Goal: Find specific page/section: Find specific page/section

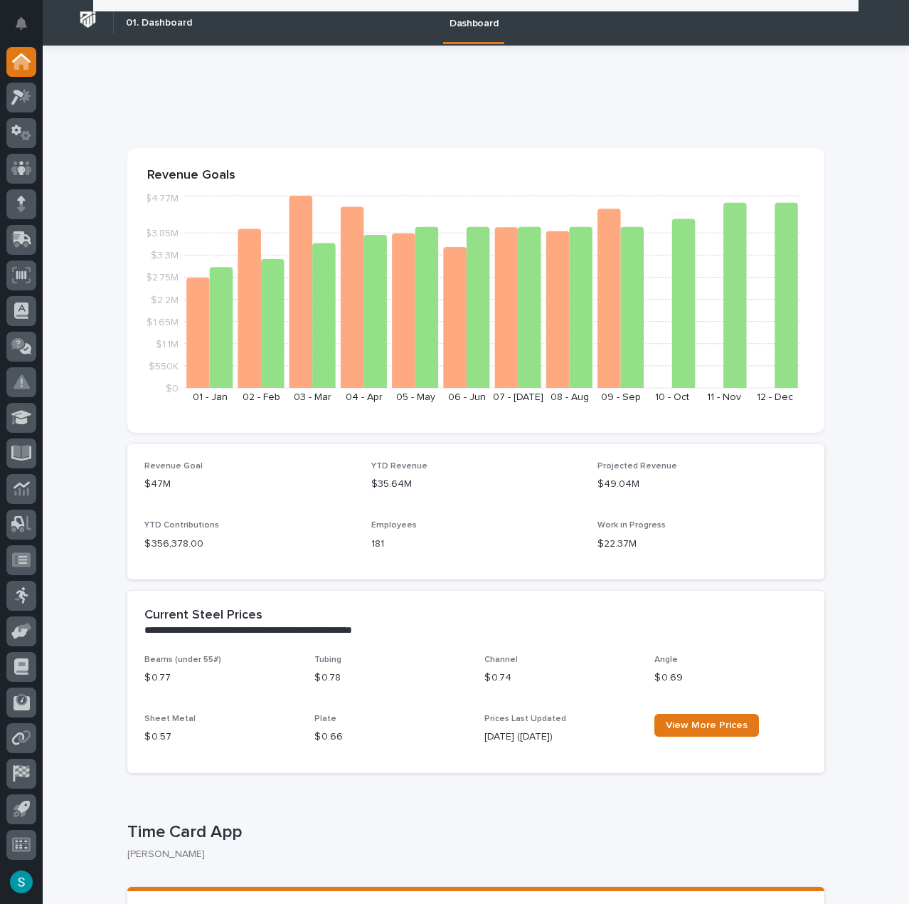
scroll to position [285, 0]
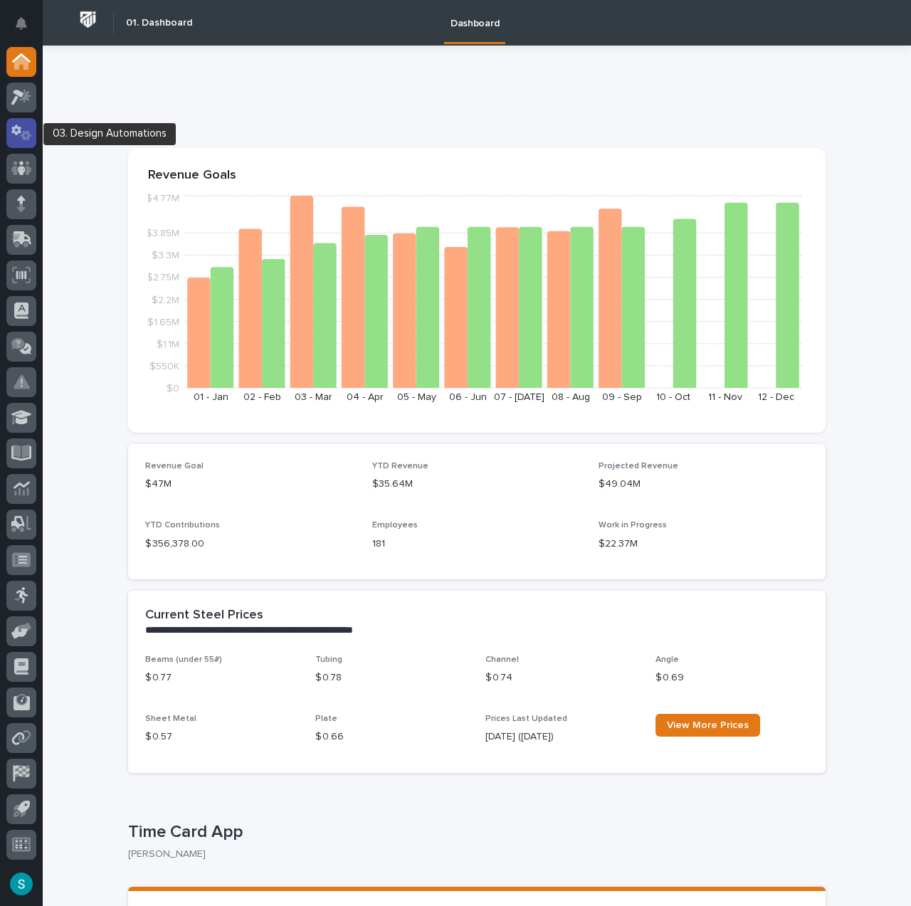
click at [30, 134] on icon at bounding box center [26, 135] width 11 height 10
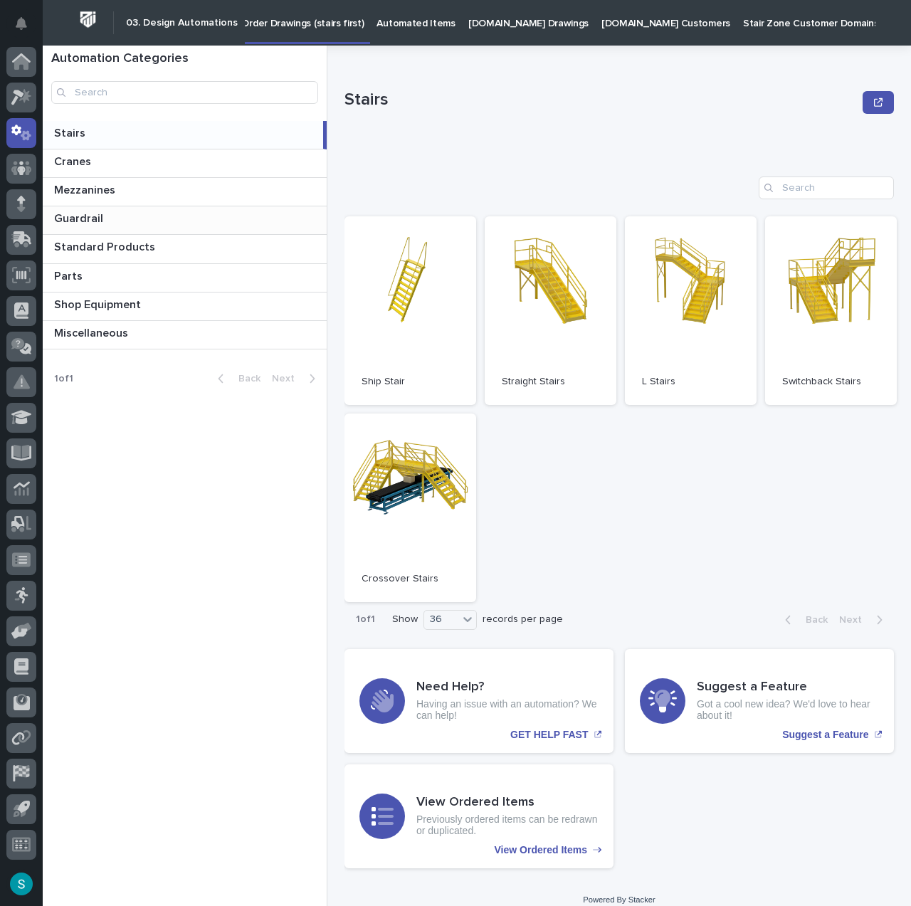
click at [94, 216] on p "Guardrail" at bounding box center [80, 217] width 52 height 16
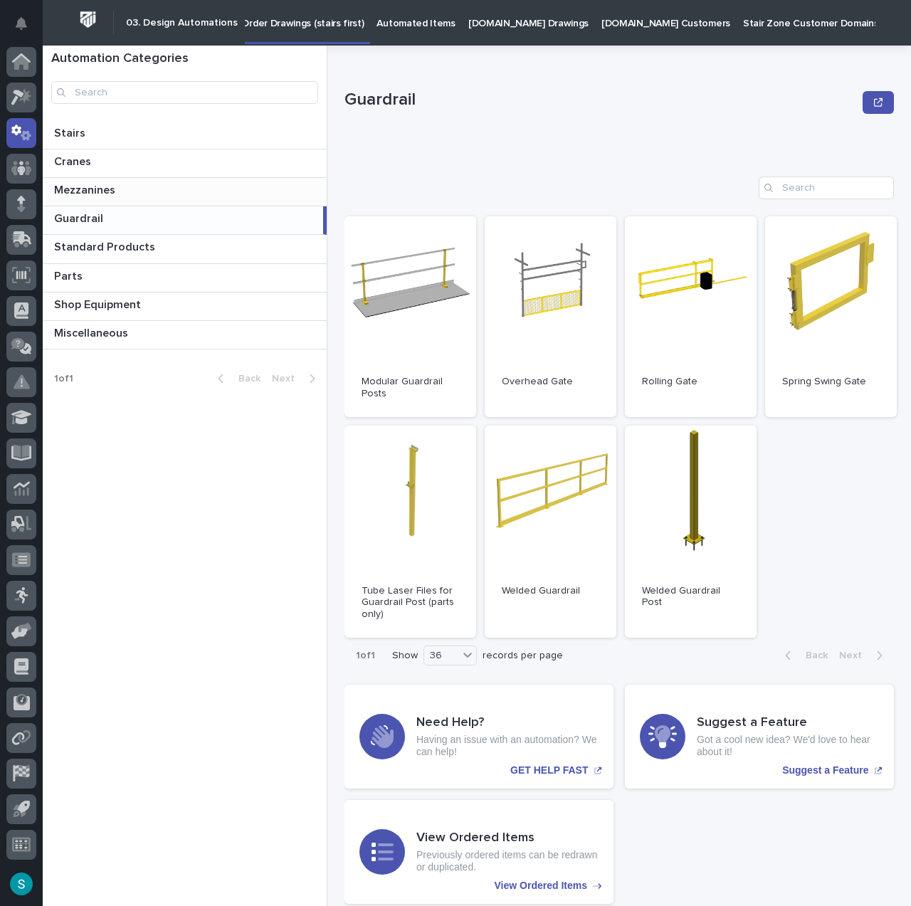
click at [123, 184] on p at bounding box center [187, 191] width 267 height 14
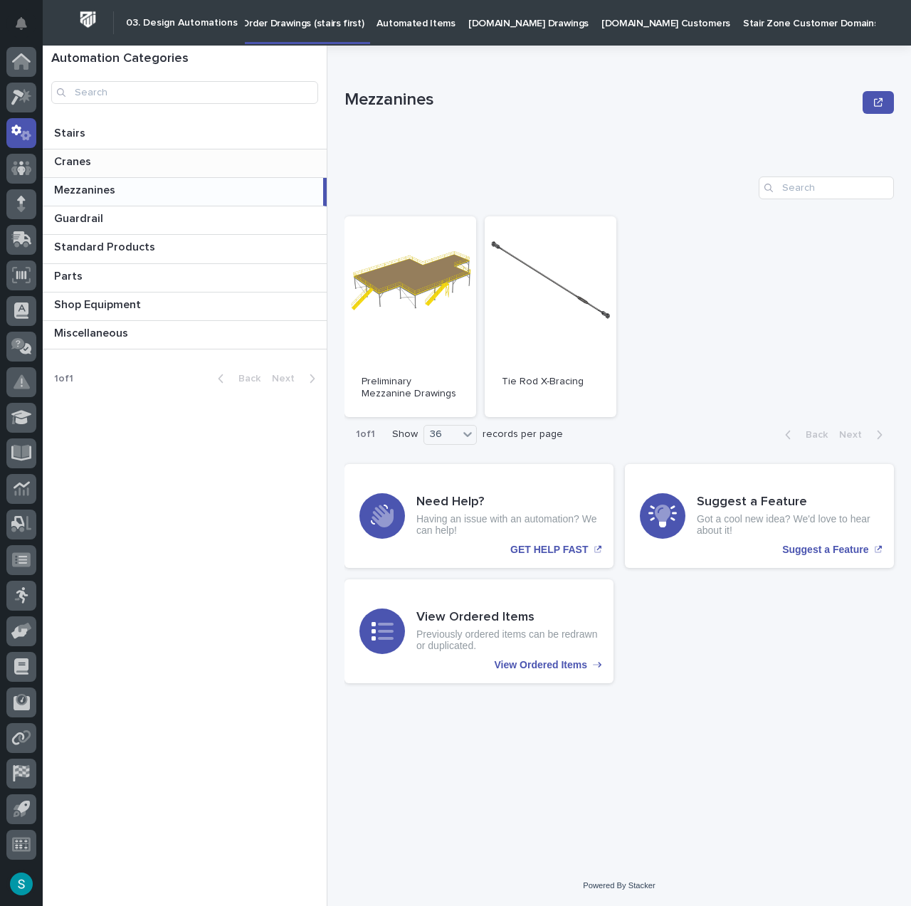
click at [128, 160] on p at bounding box center [187, 162] width 267 height 14
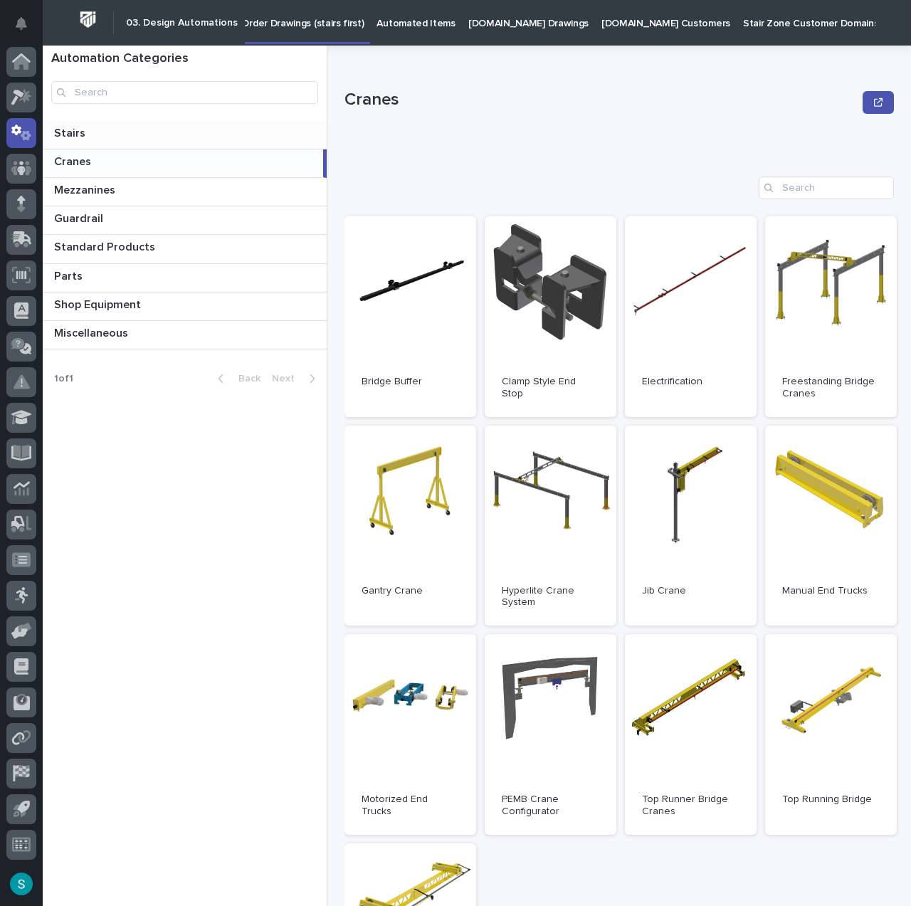
click at [115, 136] on p at bounding box center [187, 134] width 267 height 14
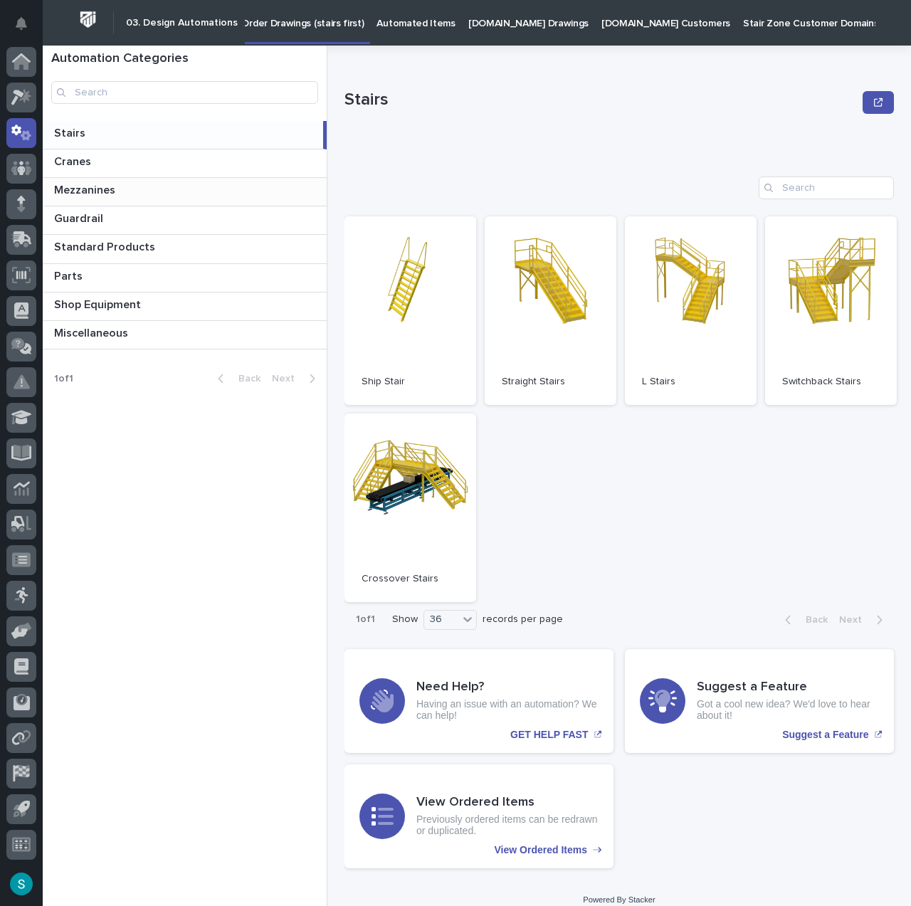
click at [108, 186] on p "Mezzanines" at bounding box center [86, 189] width 64 height 16
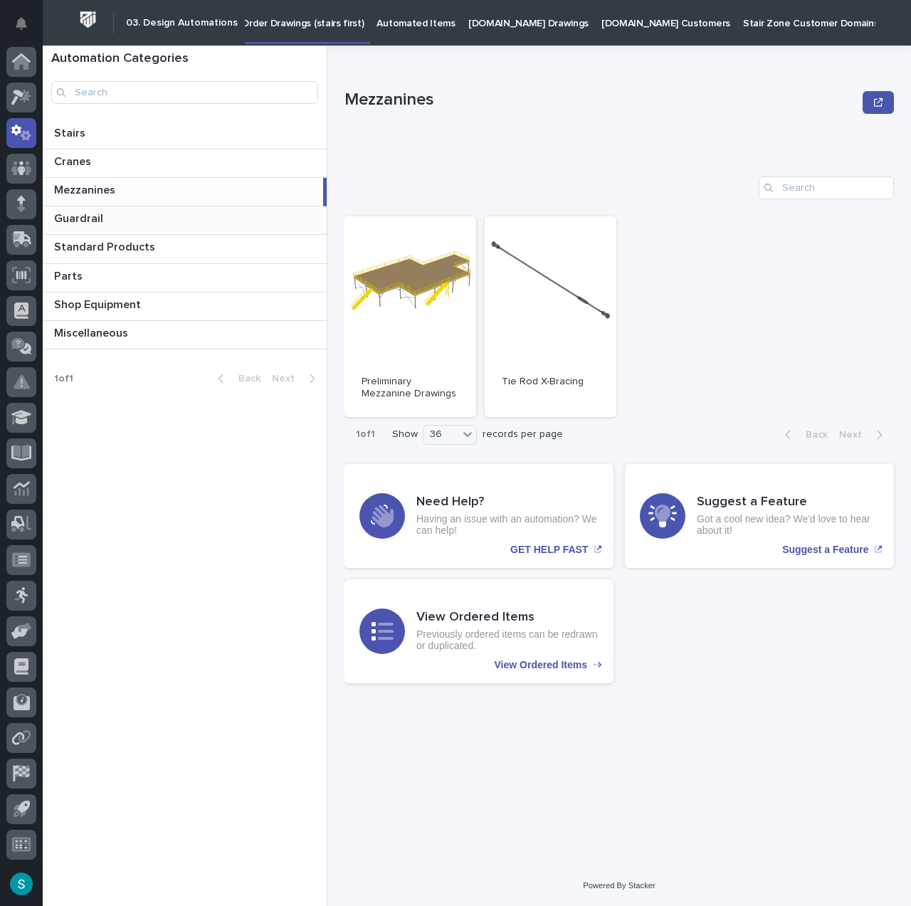
click at [110, 221] on p at bounding box center [187, 219] width 267 height 14
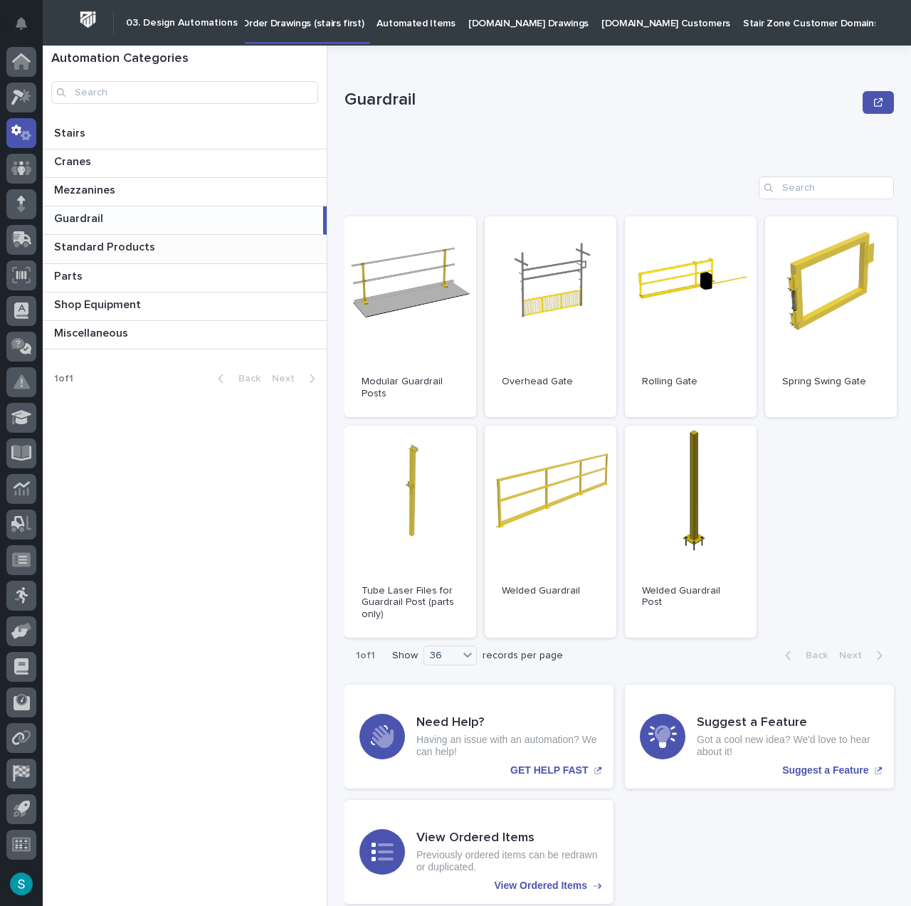
click at [110, 242] on p "Standard Products" at bounding box center [106, 246] width 104 height 16
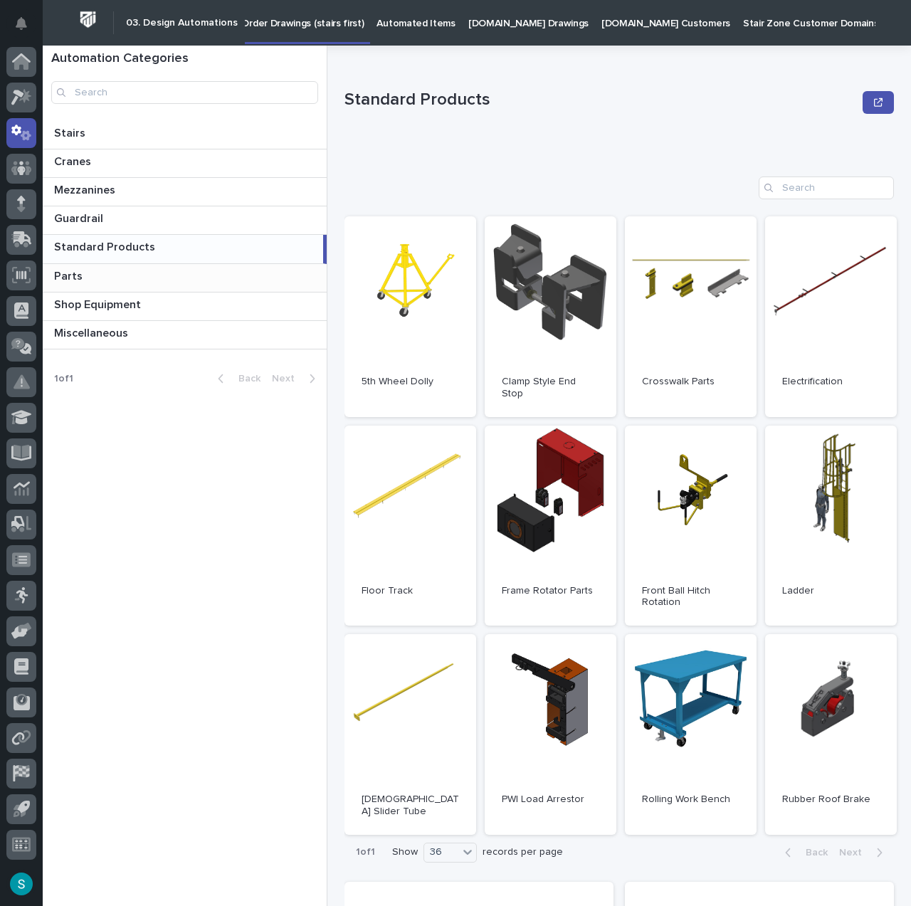
click at [98, 278] on p at bounding box center [187, 277] width 267 height 14
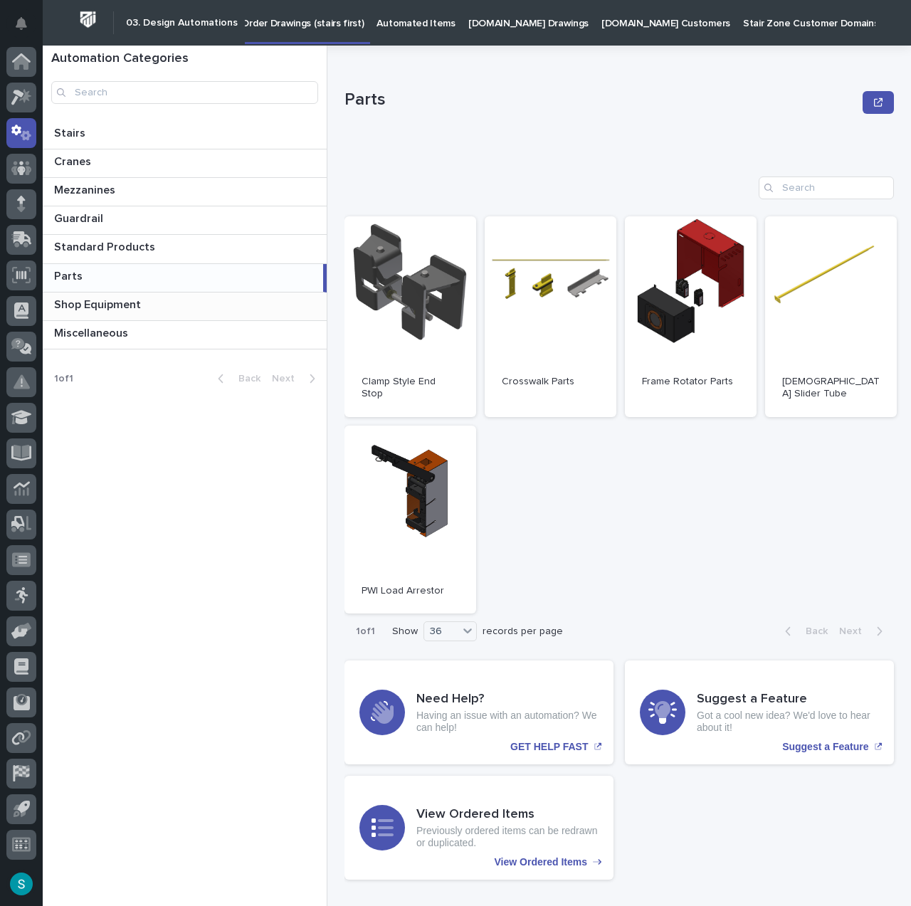
click at [98, 297] on p "Shop Equipment" at bounding box center [99, 303] width 90 height 16
